Goal: Task Accomplishment & Management: Complete application form

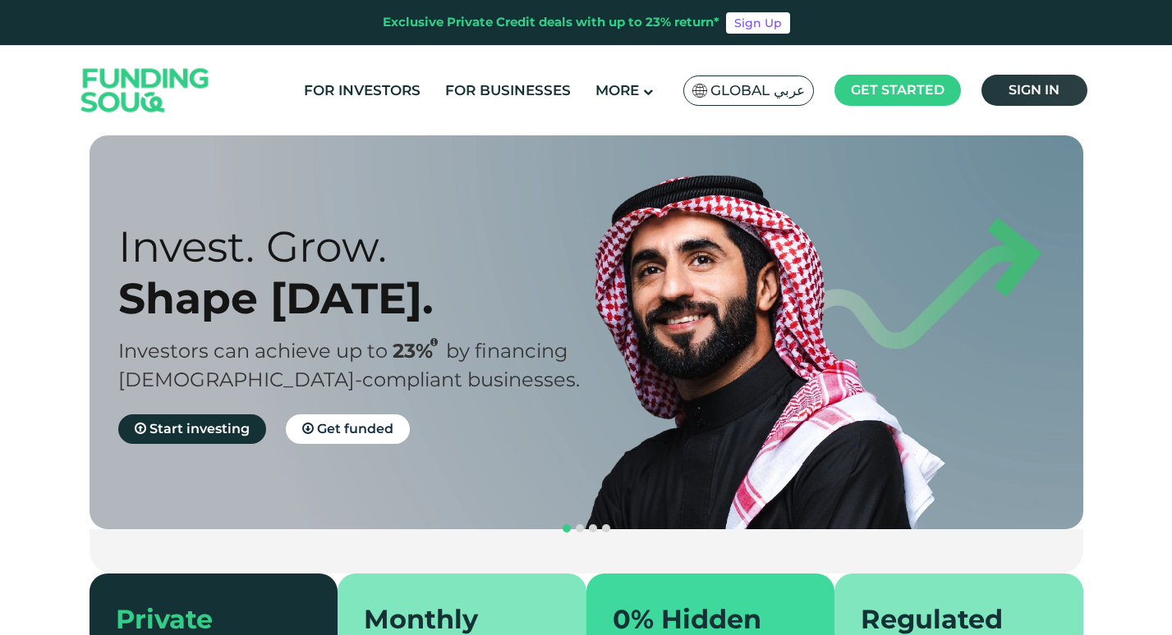
drag, startPoint x: 0, startPoint y: 0, endPoint x: 1032, endPoint y: 94, distance: 1036.3
click at [1032, 94] on span "Sign in" at bounding box center [1033, 90] width 51 height 16
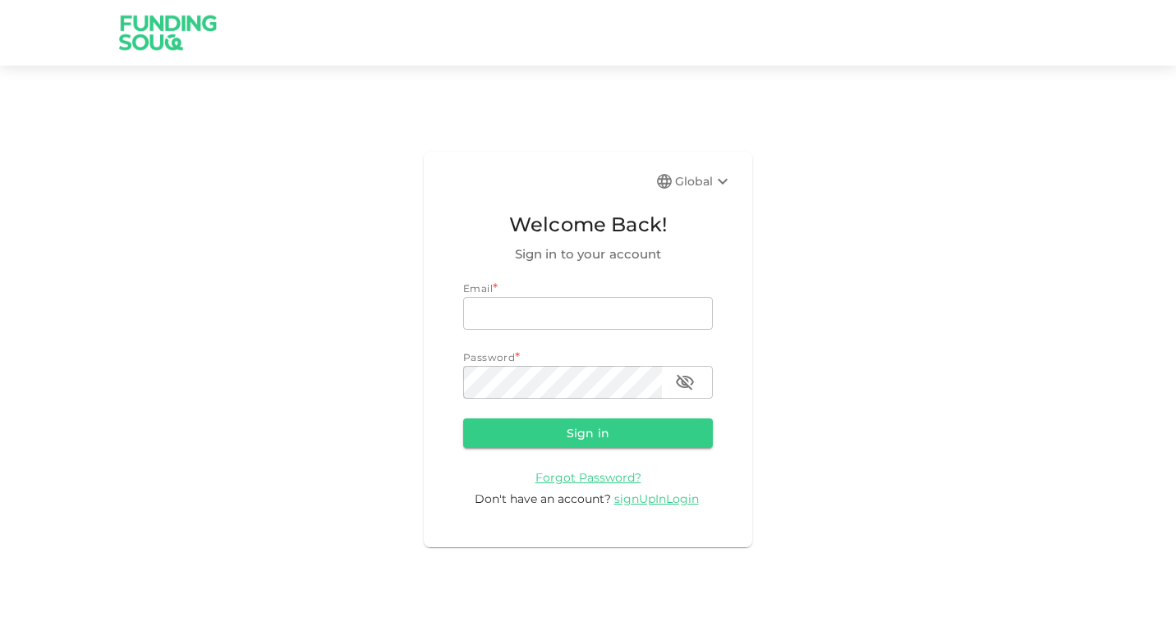
type input "[EMAIL_ADDRESS][DOMAIN_NAME]"
click at [722, 172] on icon at bounding box center [723, 182] width 20 height 20
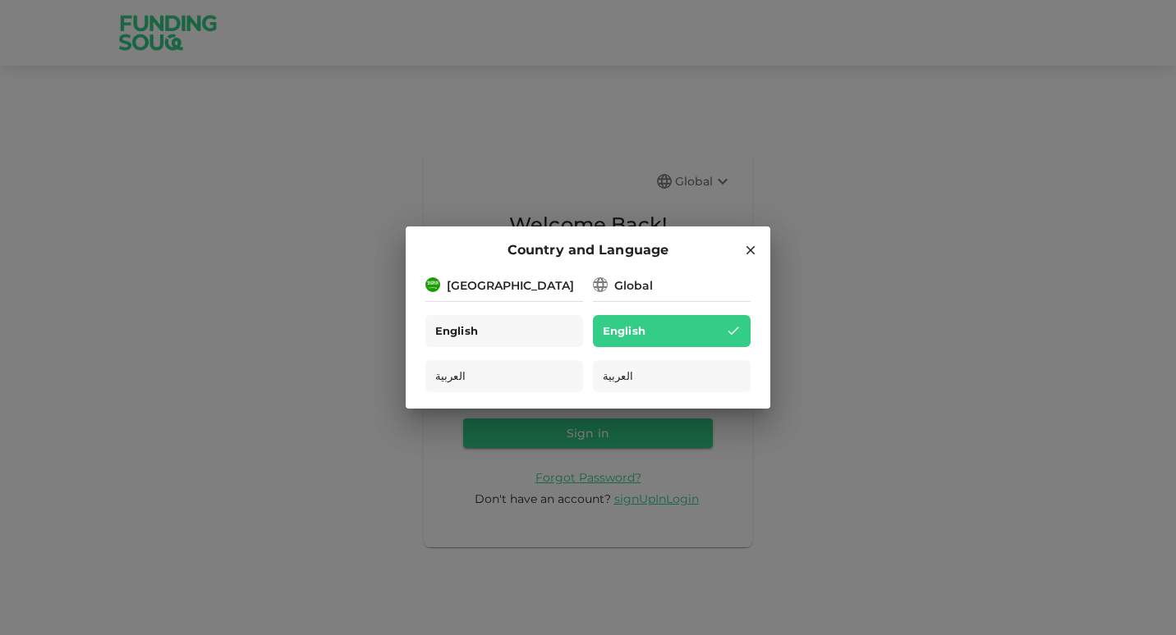
click at [450, 339] on span "English" at bounding box center [456, 331] width 43 height 19
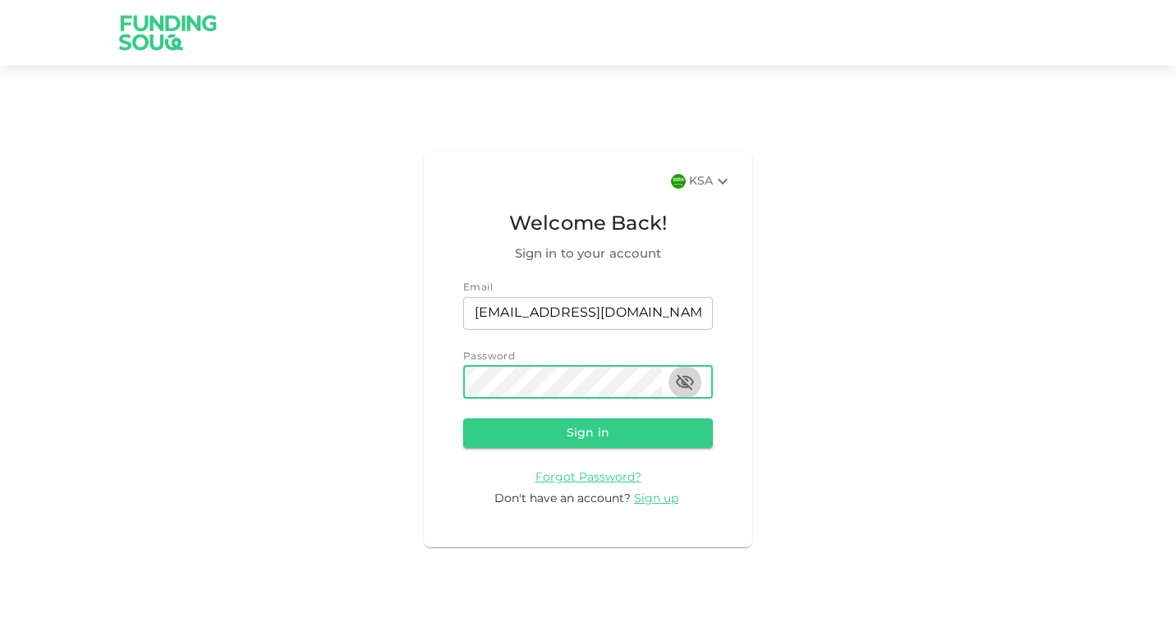
click at [689, 385] on icon "button" at bounding box center [685, 383] width 20 height 20
click at [562, 434] on button "Sign in" at bounding box center [588, 434] width 250 height 30
